Goal: Use online tool/utility: Utilize a website feature to perform a specific function

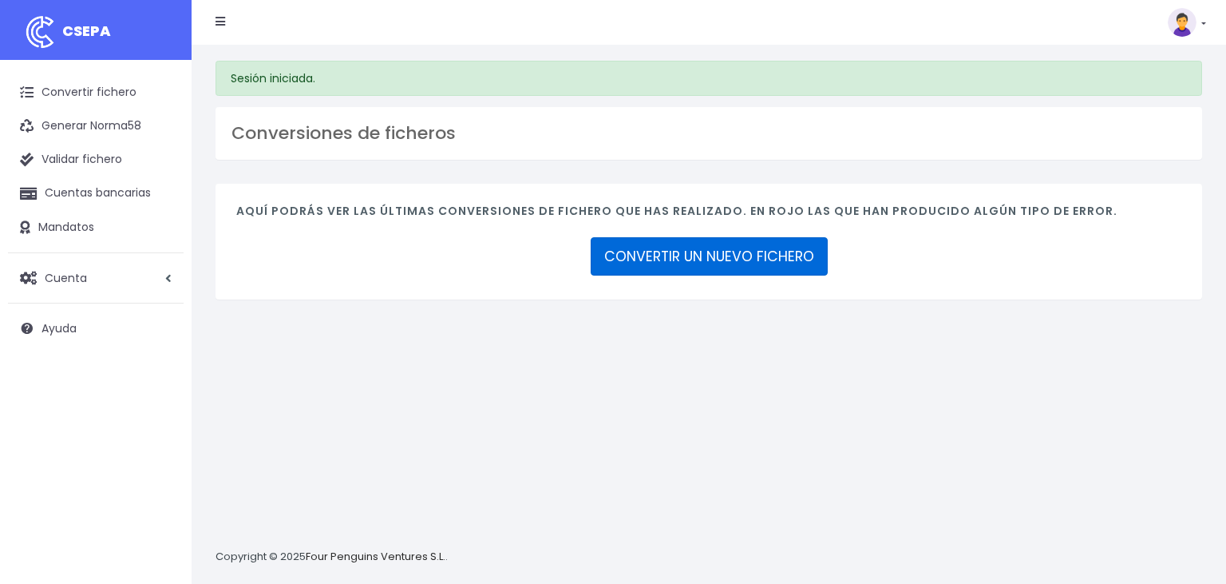
click at [718, 252] on link "CONVERTIR UN NUEVO FICHERO" at bounding box center [709, 256] width 237 height 38
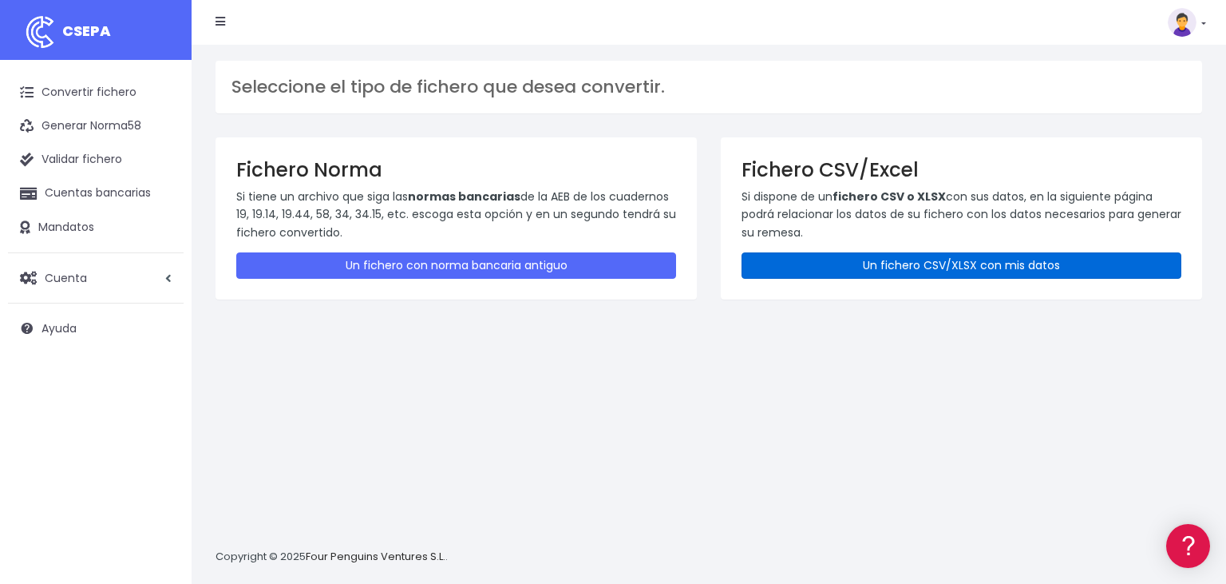
click at [896, 259] on link "Un fichero CSV/XLSX con mis datos" at bounding box center [962, 265] width 440 height 26
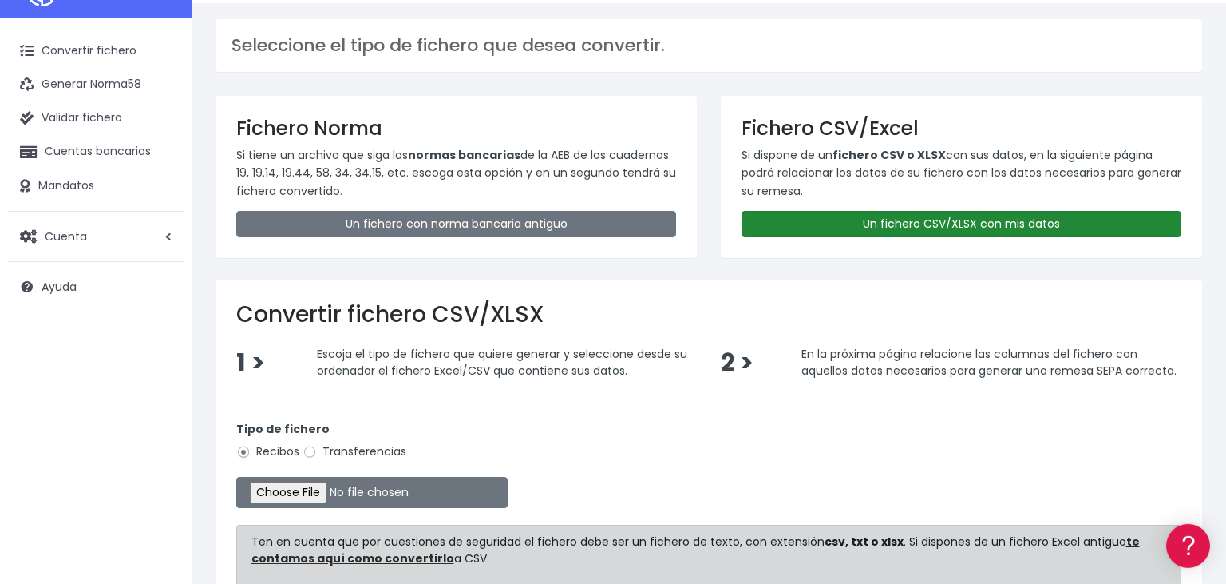
scroll to position [84, 0]
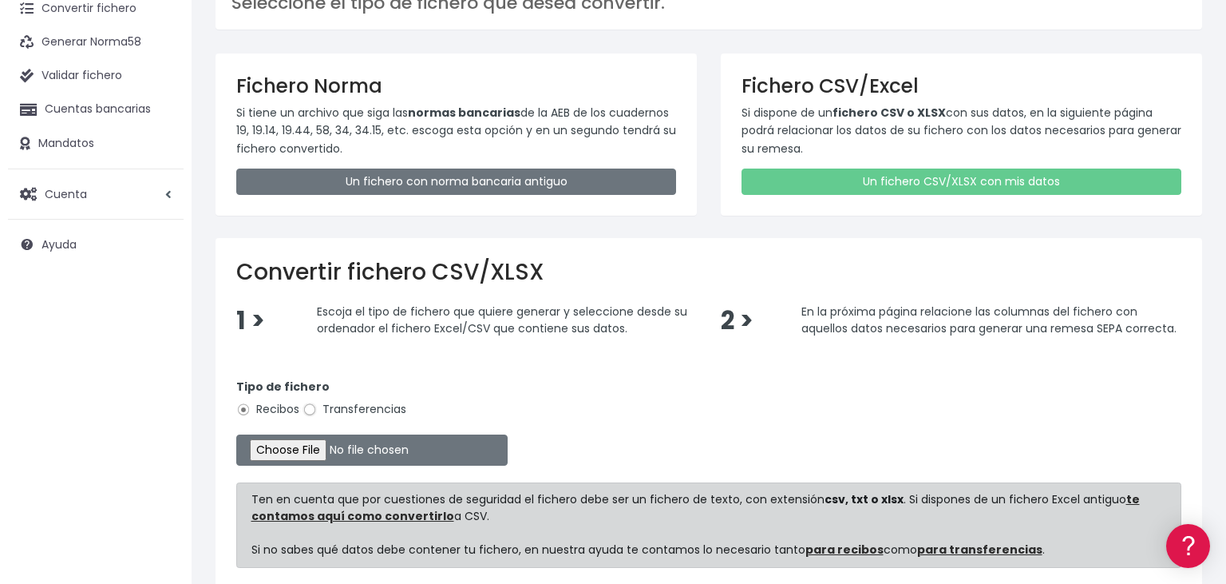
click at [315, 410] on input "Transferencias" at bounding box center [310, 409] width 14 height 14
radio input "true"
click at [281, 449] on input "file" at bounding box center [371, 449] width 271 height 31
type input "C:\fakepath\01102025.csv"
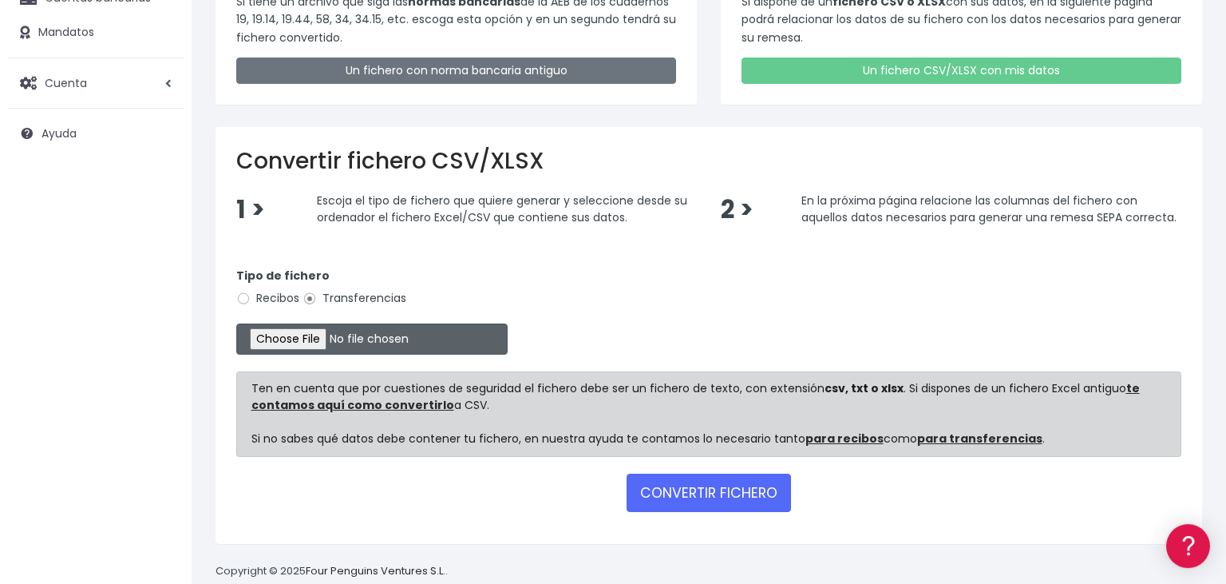
scroll to position [219, 0]
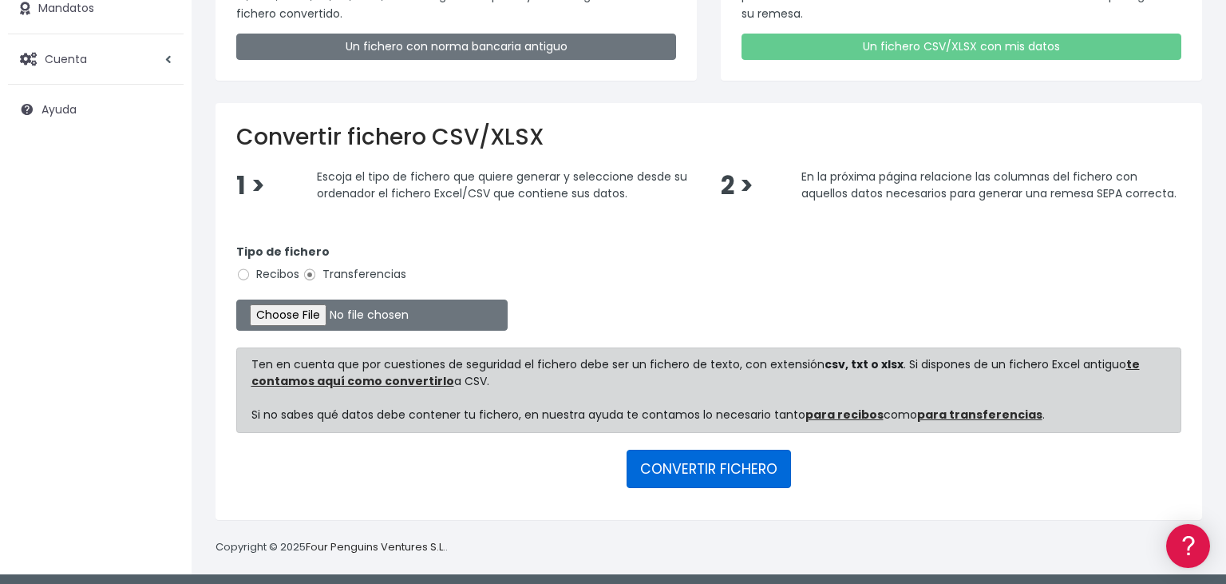
click at [726, 467] on button "CONVERTIR FICHERO" at bounding box center [709, 468] width 164 height 38
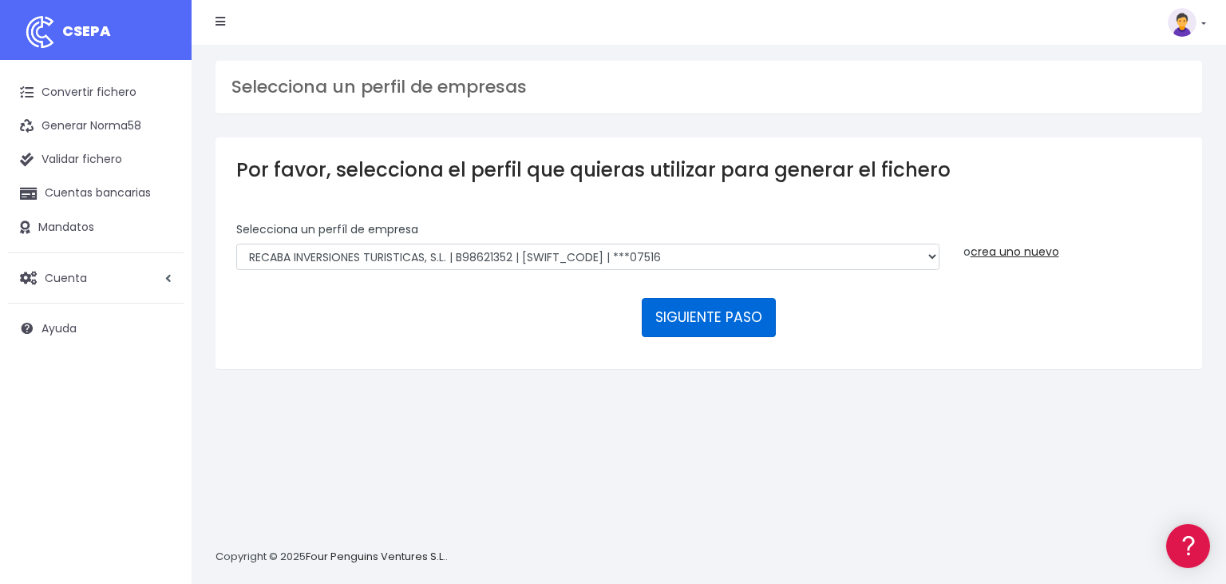
click at [700, 298] on button "SIGUIENTE PASO" at bounding box center [709, 317] width 134 height 38
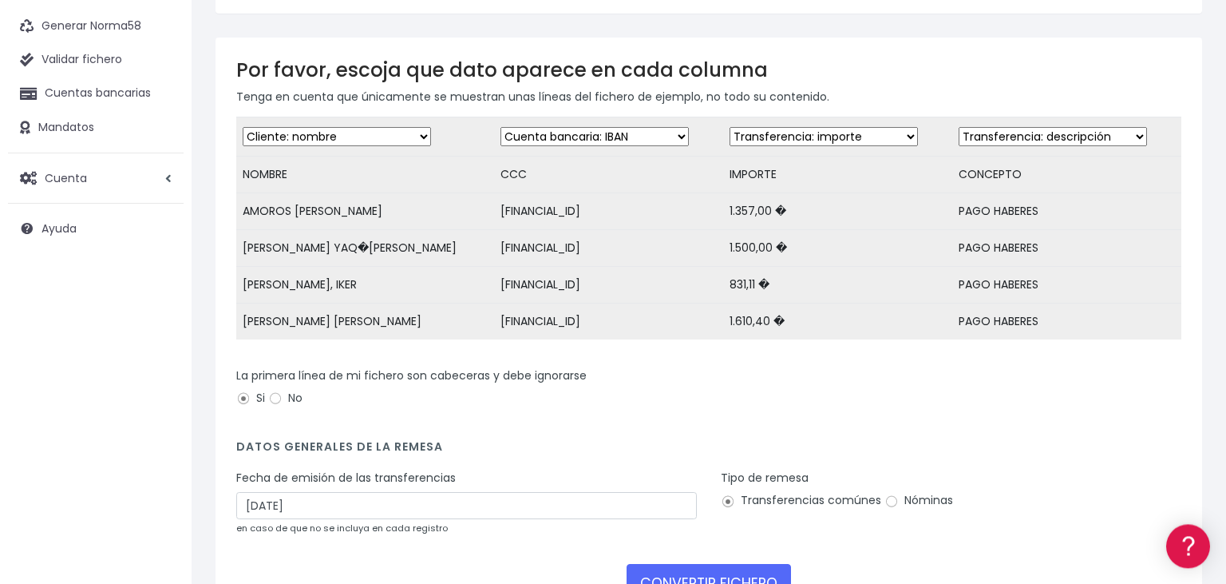
scroll to position [220, 0]
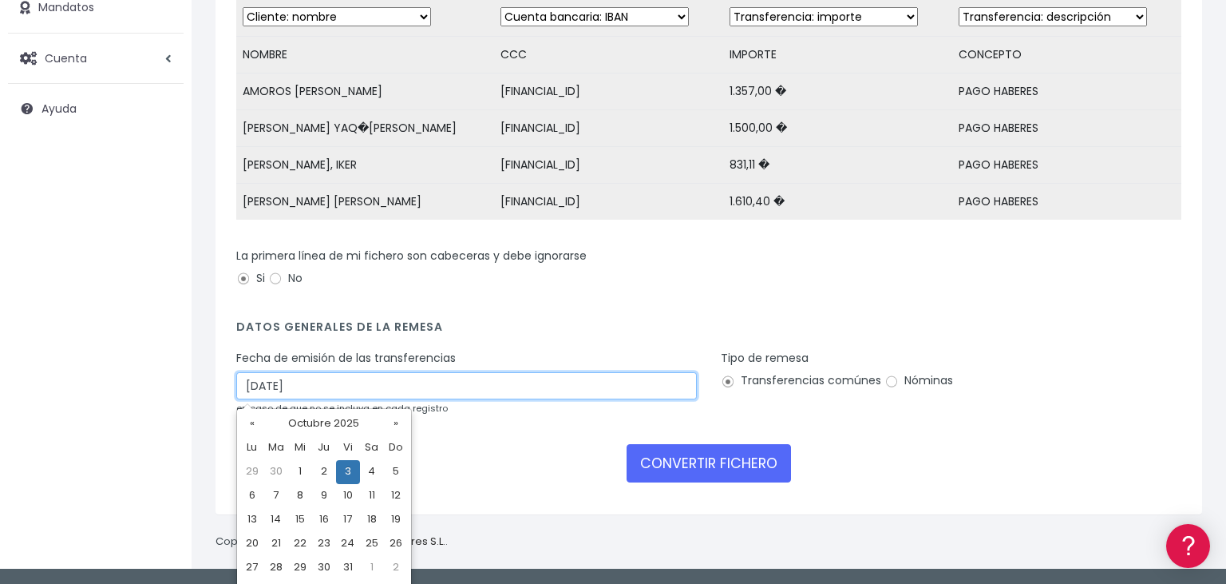
click at [309, 383] on input "03/10/2025" at bounding box center [466, 385] width 461 height 27
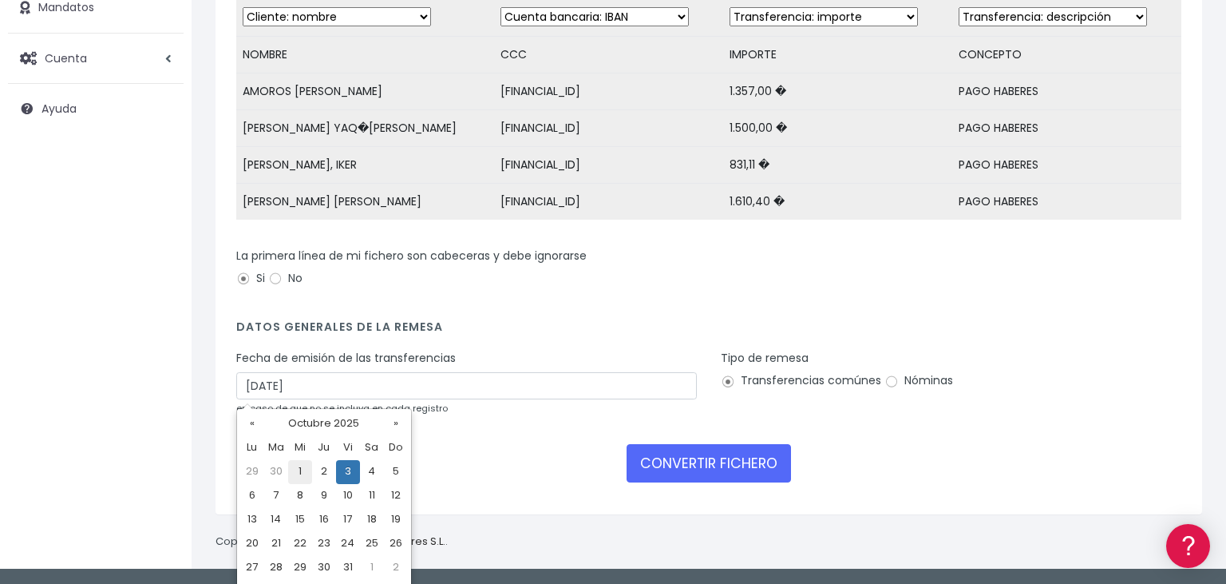
click at [305, 468] on td "1" at bounding box center [300, 472] width 24 height 24
type input "01/10/2025"
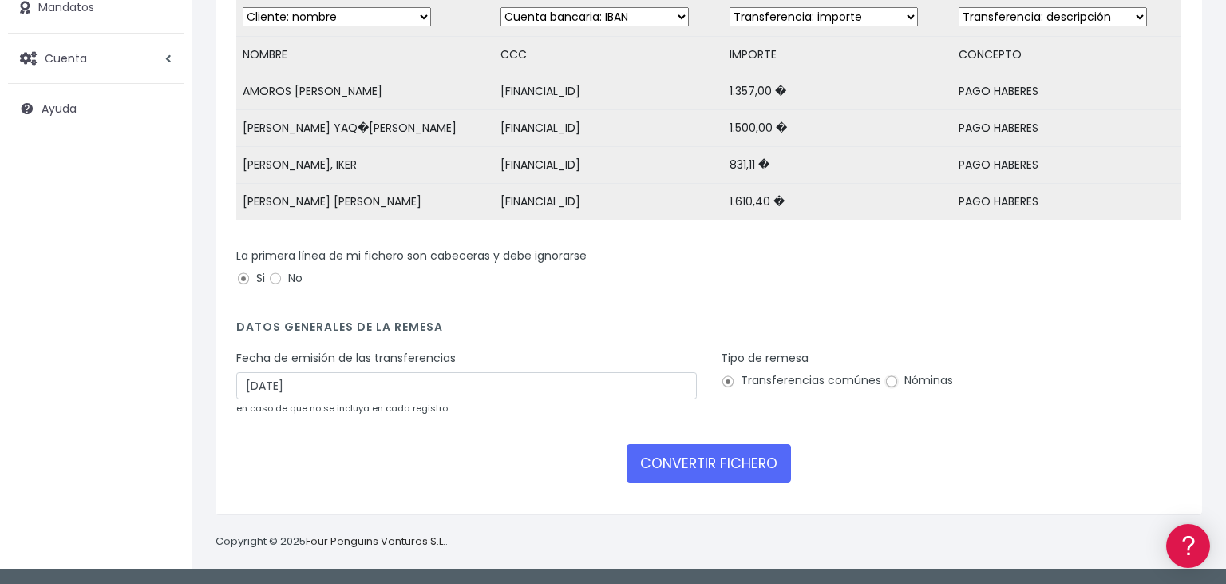
click at [889, 381] on input "Nóminas" at bounding box center [892, 381] width 14 height 14
radio input "true"
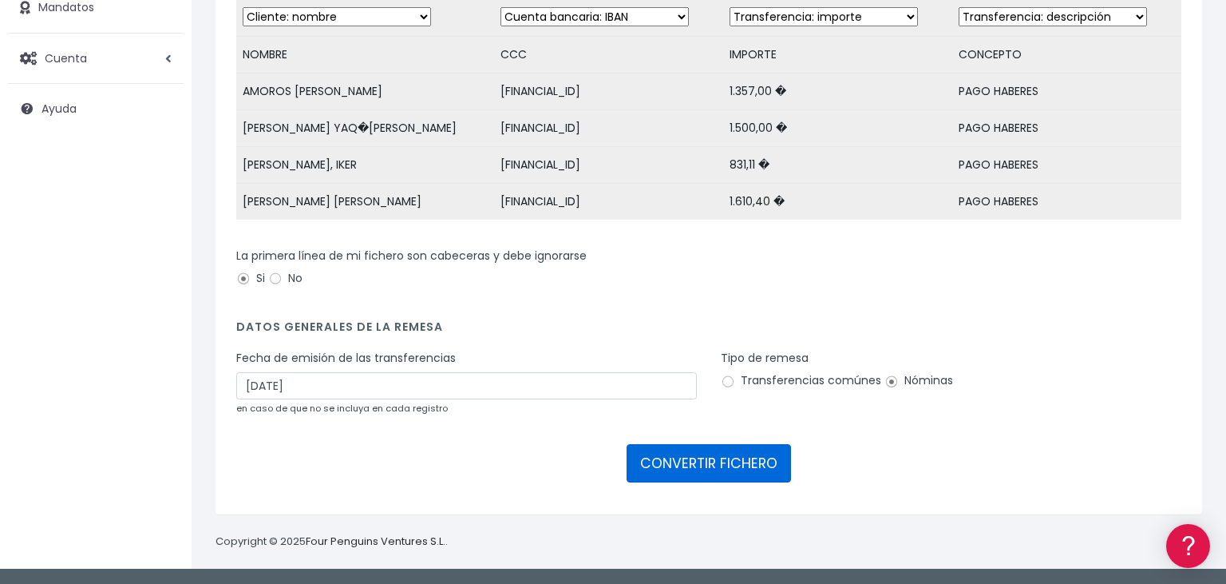
click at [702, 468] on button "CONVERTIR FICHERO" at bounding box center [709, 463] width 164 height 38
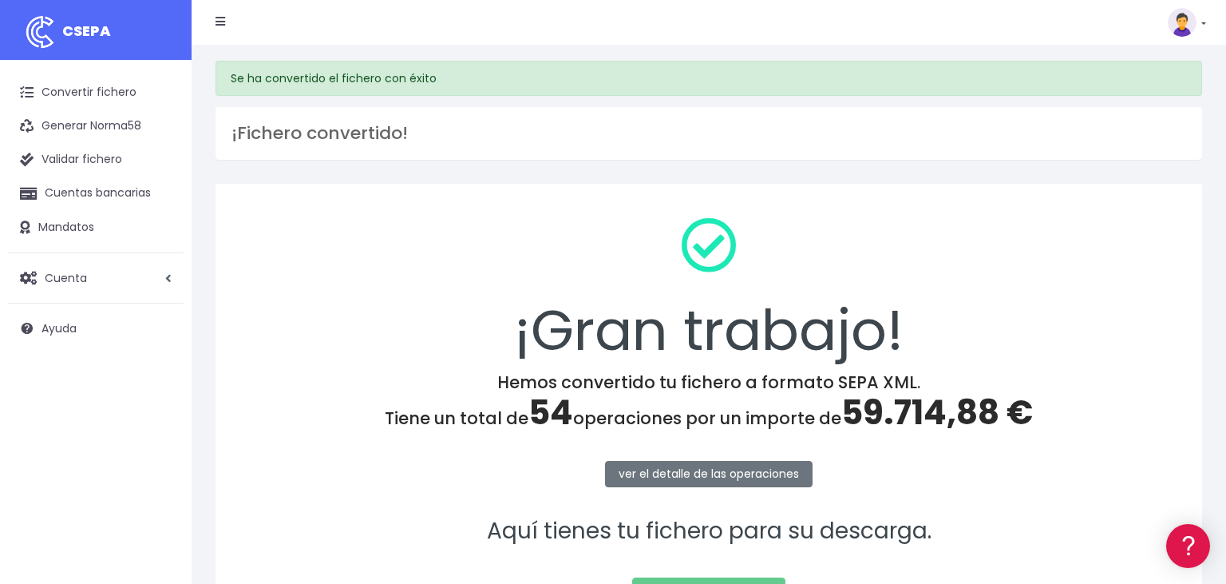
scroll to position [160, 0]
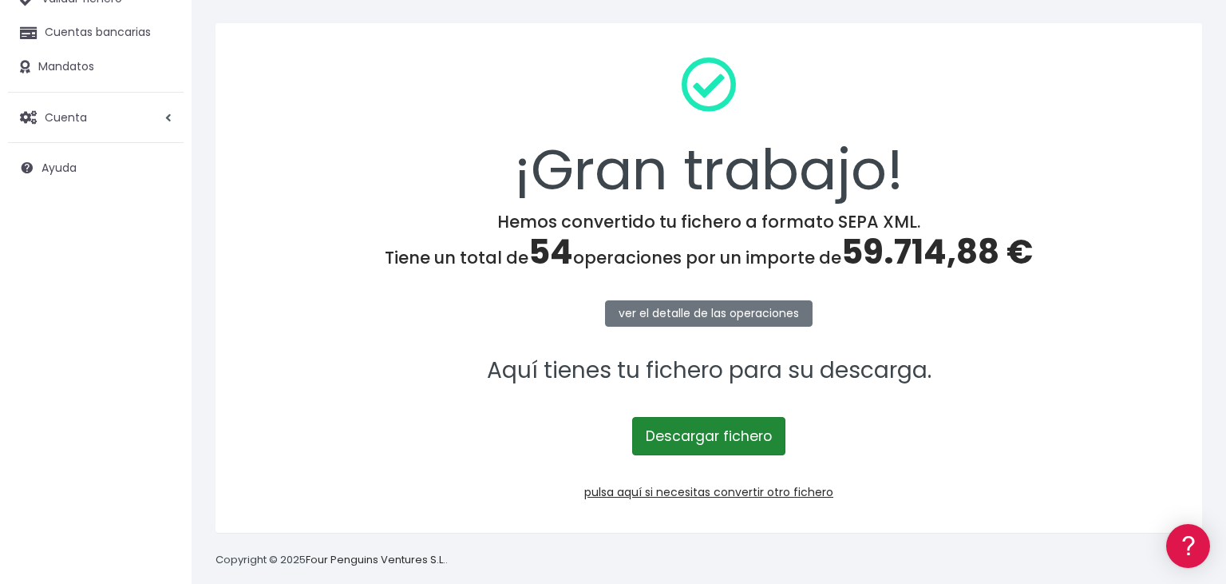
click at [706, 428] on link "Descargar fichero" at bounding box center [708, 436] width 153 height 38
